Goal: Use online tool/utility

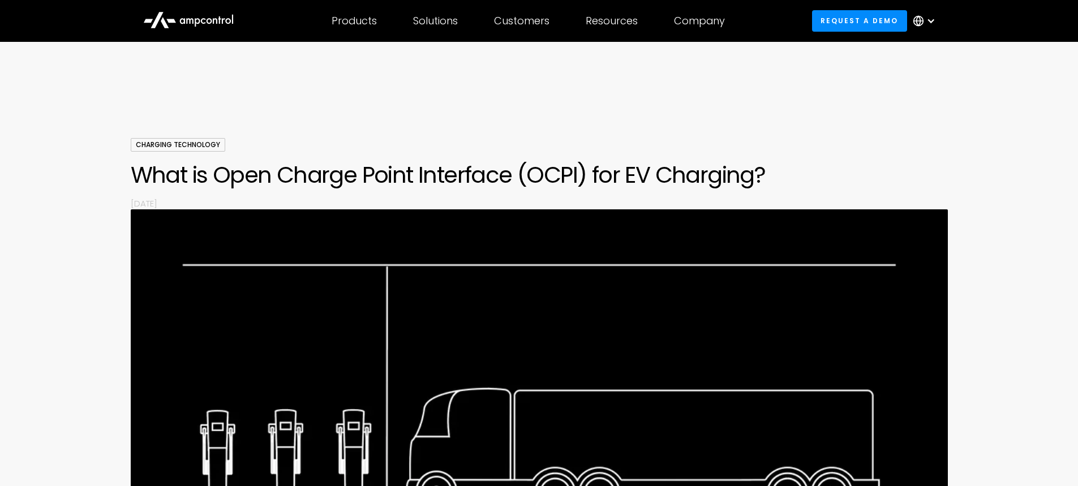
click at [280, 102] on div at bounding box center [539, 104] width 1078 height 68
click at [682, 136] on div at bounding box center [539, 104] width 1078 height 68
click at [677, 78] on div at bounding box center [539, 104] width 1078 height 68
click at [665, 83] on div at bounding box center [539, 104] width 1078 height 68
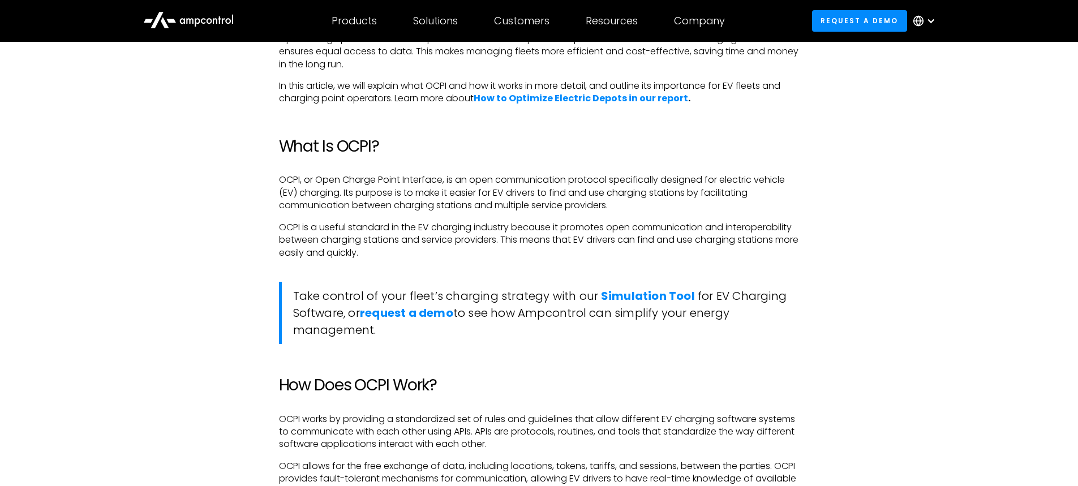
scroll to position [917, 0]
click at [632, 290] on strong "Simulation Tool" at bounding box center [648, 296] width 94 height 16
